Goal: Task Accomplishment & Management: Complete application form

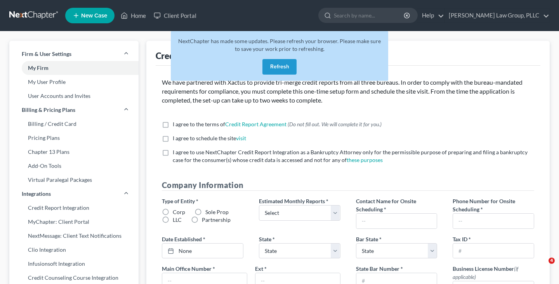
select select "35"
click at [275, 61] on button "Refresh" at bounding box center [280, 67] width 34 height 16
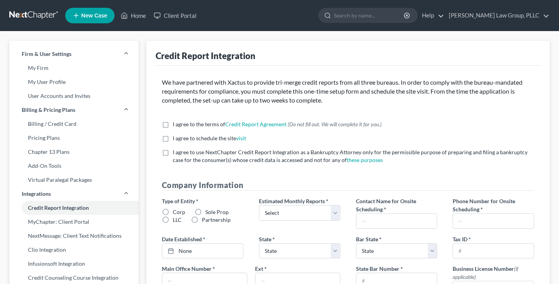
select select "35"
click at [38, 15] on link at bounding box center [34, 16] width 50 height 14
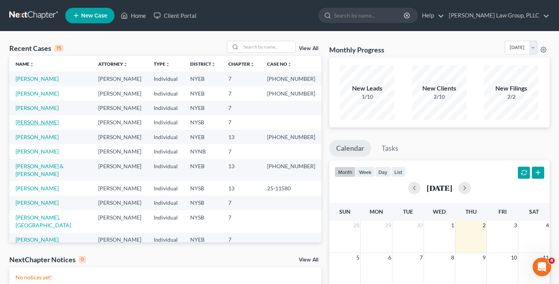
click at [46, 122] on link "Ravelo, Samuel" at bounding box center [37, 122] width 43 height 7
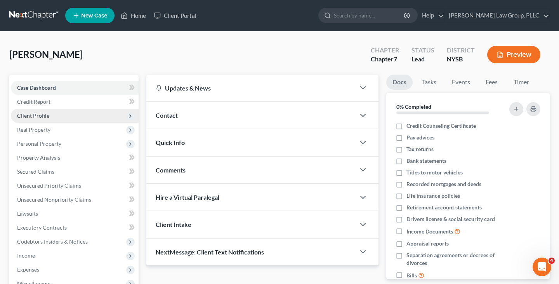
click at [47, 120] on span "Client Profile" at bounding box center [75, 116] width 128 height 14
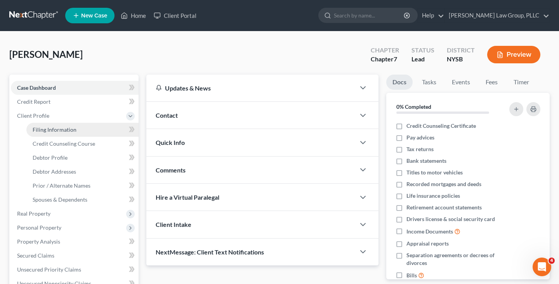
click at [47, 129] on span "Filing Information" at bounding box center [55, 129] width 44 height 7
select select "1"
select select "0"
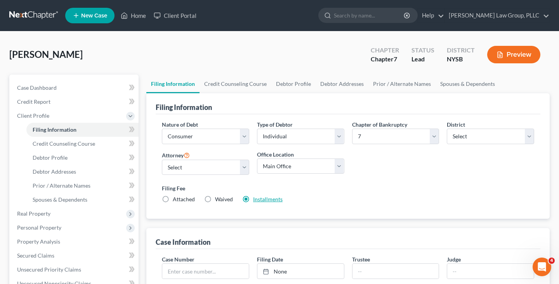
click at [272, 198] on link "Installments" at bounding box center [268, 199] width 30 height 7
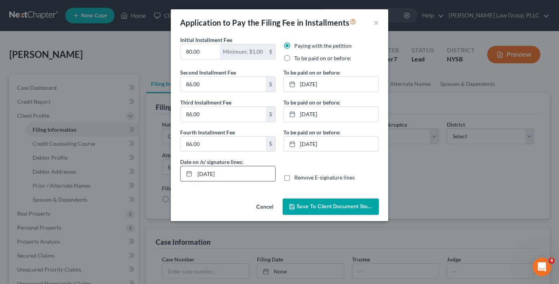
click at [229, 177] on input "10/02/2025" at bounding box center [235, 173] width 80 height 15
type input "10/01/2025"
click at [314, 201] on button "Save to Client Document Storage" at bounding box center [331, 206] width 96 height 16
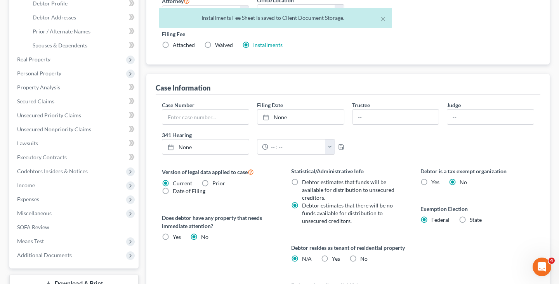
scroll to position [259, 0]
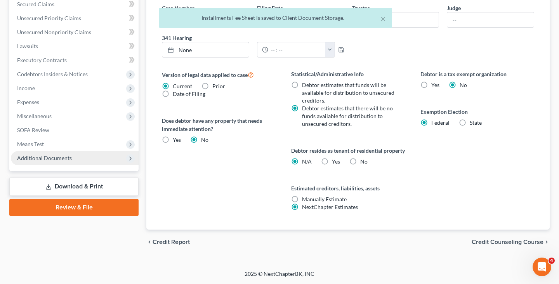
click at [91, 153] on span "Additional Documents" at bounding box center [75, 158] width 128 height 14
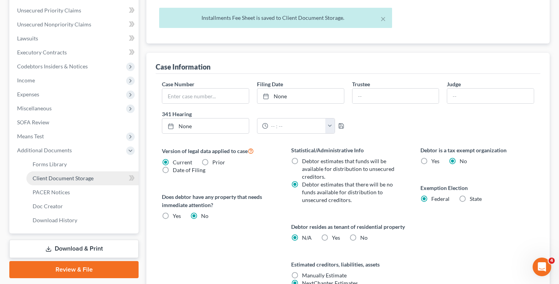
click at [88, 175] on span "Client Document Storage" at bounding box center [63, 178] width 61 height 7
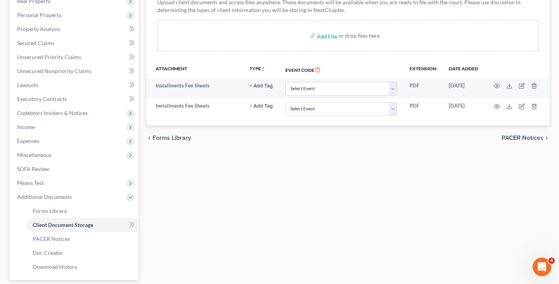
scroll to position [125, 0]
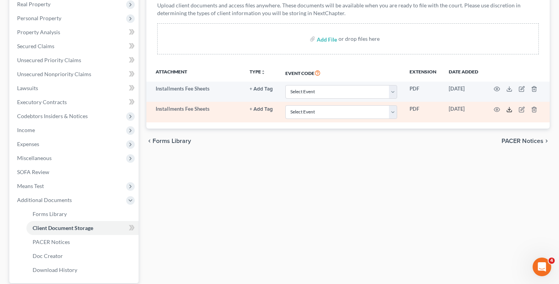
click at [510, 109] on polyline at bounding box center [509, 109] width 3 height 1
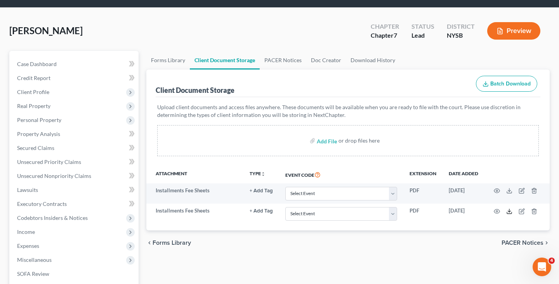
scroll to position [0, 0]
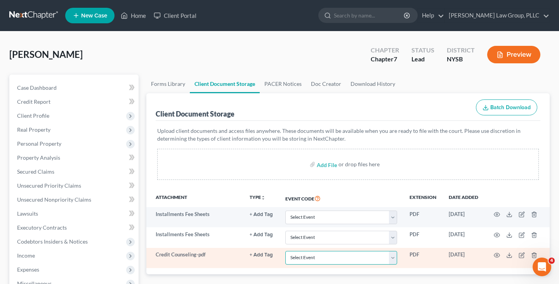
click at [312, 258] on select "Select Event Certificate of Credit Counseling Chapter 13 Calculation of Disposa…" at bounding box center [342, 258] width 112 height 14
select select "0"
click at [286, 251] on select "Select Event Certificate of Credit Counseling Chapter 13 Calculation of Disposa…" at bounding box center [342, 258] width 112 height 14
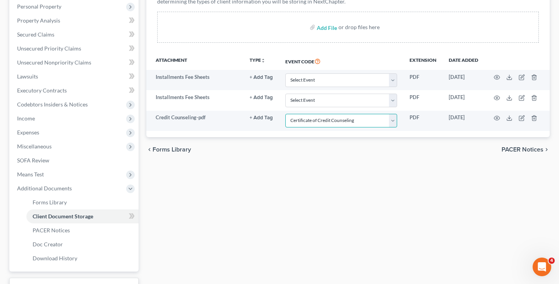
scroll to position [180, 0]
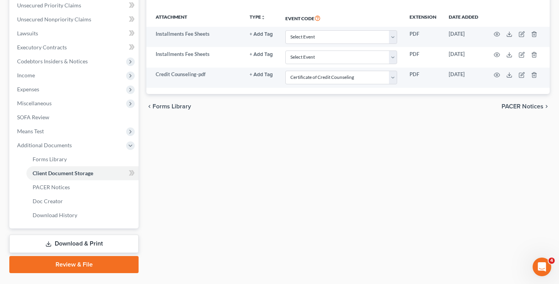
click at [91, 261] on link "Review & File" at bounding box center [73, 264] width 129 height 17
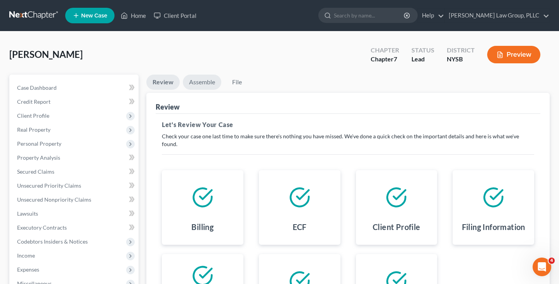
click at [197, 82] on link "Assemble" at bounding box center [202, 82] width 38 height 15
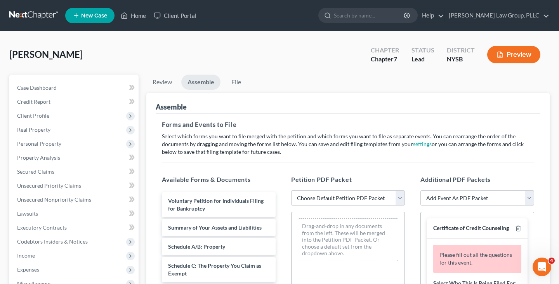
click at [309, 192] on select "Choose Default Petition PDF Packet Emergency Filing (Voluntary Petition and Cre…" at bounding box center [348, 198] width 114 height 16
click at [291, 190] on select "Choose Default Petition PDF Packet Emergency Filing (Voluntary Petition and Cre…" at bounding box center [348, 198] width 114 height 16
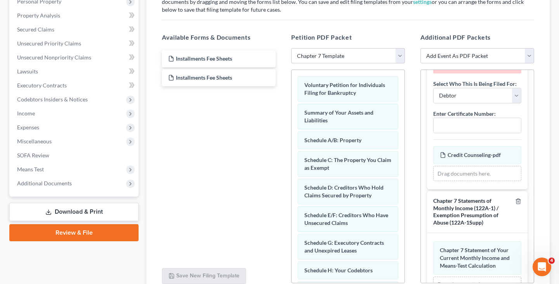
scroll to position [38, 0]
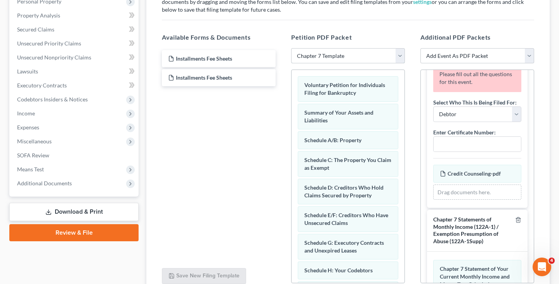
click at [331, 60] on select "Choose Default Petition PDF Packet Emergency Filing (Voluntary Petition and Cre…" at bounding box center [348, 56] width 114 height 16
select select "2"
click at [291, 48] on select "Choose Default Petition PDF Packet Emergency Filing (Voluntary Petition and Cre…" at bounding box center [348, 56] width 114 height 16
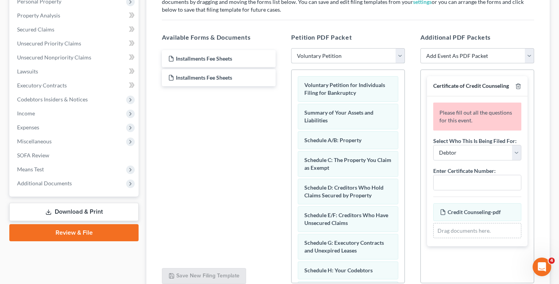
scroll to position [0, 0]
click at [451, 180] on input "text" at bounding box center [477, 182] width 87 height 15
paste input "12459-NYS-CC-039770108"
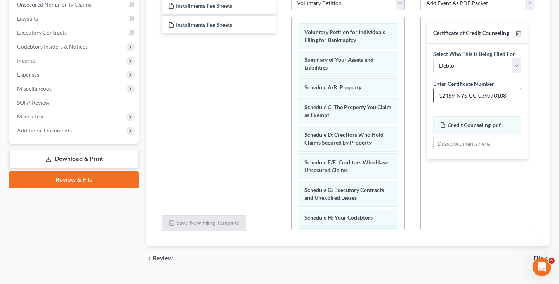
scroll to position [211, 0]
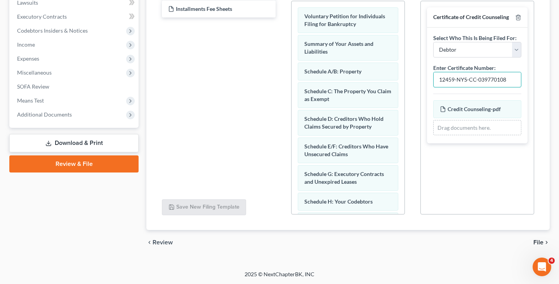
type input "12459-NYS-CC-039770108"
click at [535, 241] on span "File" at bounding box center [539, 242] width 10 height 6
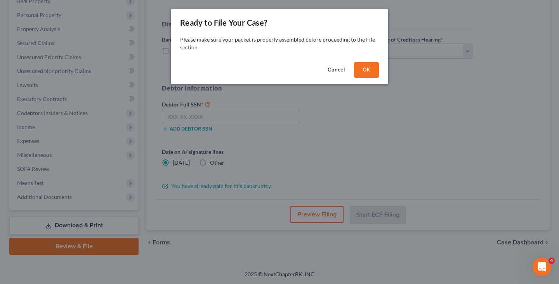
click at [364, 64] on button "OK" at bounding box center [366, 70] width 25 height 16
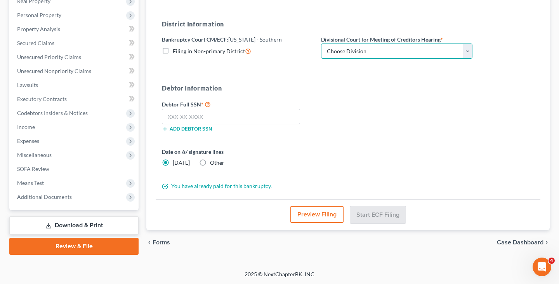
click at [385, 50] on select "Choose Division Manhattan Poughkeepsie White Plains" at bounding box center [396, 52] width 151 height 16
select select "0"
click at [321, 44] on select "Choose Division Manhattan Poughkeepsie White Plains" at bounding box center [396, 52] width 151 height 16
click at [210, 164] on label "Other" at bounding box center [217, 163] width 14 height 8
click at [213, 164] on input "Other" at bounding box center [215, 161] width 5 height 5
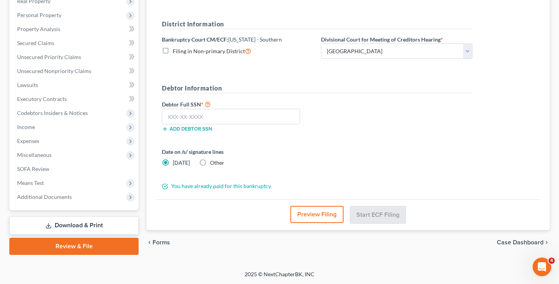
radio input "true"
radio input "false"
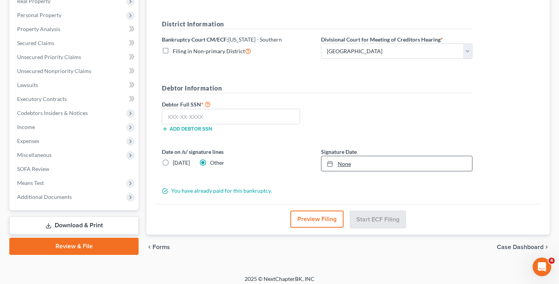
type input "10/2/2025"
click at [345, 170] on link "10/2/2025" at bounding box center [397, 163] width 151 height 15
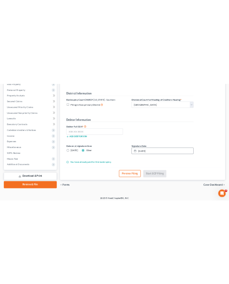
scroll to position [133, 0]
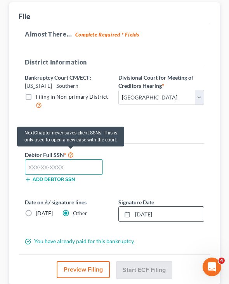
click at [67, 163] on input "text" at bounding box center [64, 167] width 78 height 16
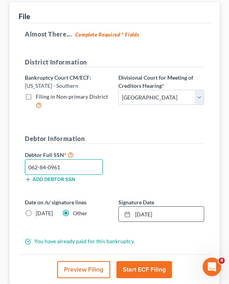
type input "062-84-0961"
click at [154, 171] on div "Debtor Full SSN * 062-84-0961 Add debtor SSN" at bounding box center [114, 169] width 187 height 39
click at [139, 266] on button "Start ECF Filing" at bounding box center [145, 269] width 56 height 17
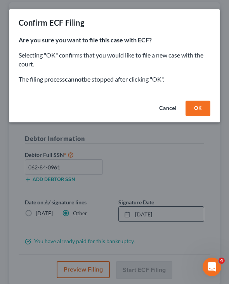
click at [200, 104] on button "OK" at bounding box center [198, 109] width 25 height 16
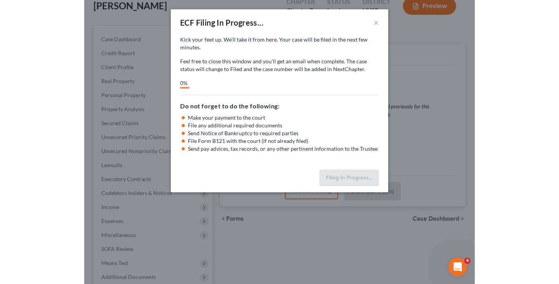
scroll to position [49, 0]
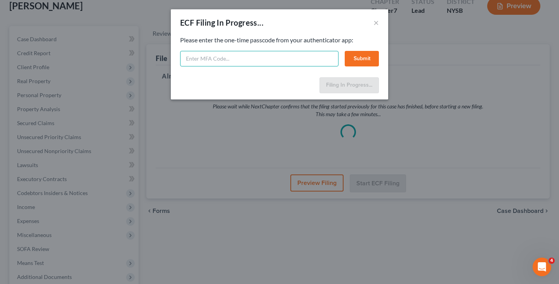
click at [216, 54] on input "text" at bounding box center [259, 59] width 158 height 16
type input "330433"
click at [358, 52] on button "Submit" at bounding box center [362, 59] width 34 height 16
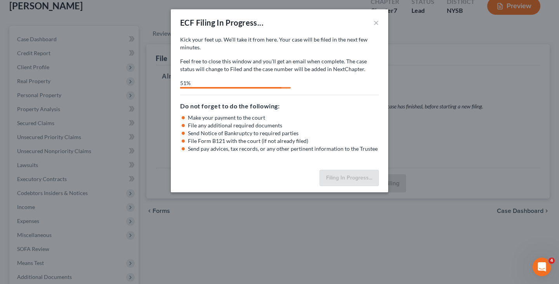
click at [320, 66] on p "Feel free to close this window and you’ll get an email when complete. The case …" at bounding box center [279, 65] width 199 height 16
click at [270, 77] on div "Kick your feet up. We’ll take it from here. Your case will be filed in the next…" at bounding box center [279, 62] width 199 height 53
select select "0"
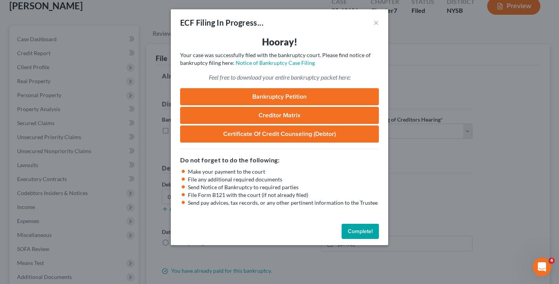
click at [360, 232] on button "Complete!" at bounding box center [360, 232] width 37 height 16
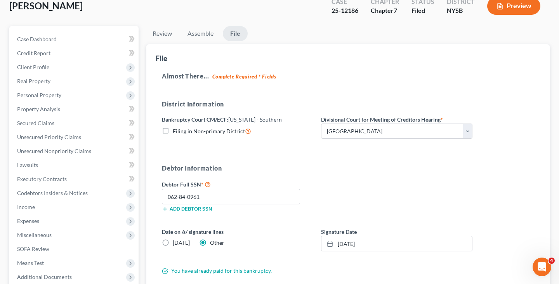
scroll to position [0, 0]
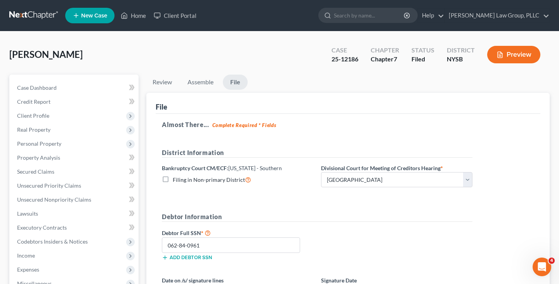
click at [50, 23] on nav "Home New Case Client Portal J. Singer Law Group, PLLC esegnini@jsingerlawgroup.…" at bounding box center [279, 15] width 559 height 31
click at [48, 19] on link at bounding box center [34, 16] width 50 height 14
